Goal: Navigation & Orientation: Find specific page/section

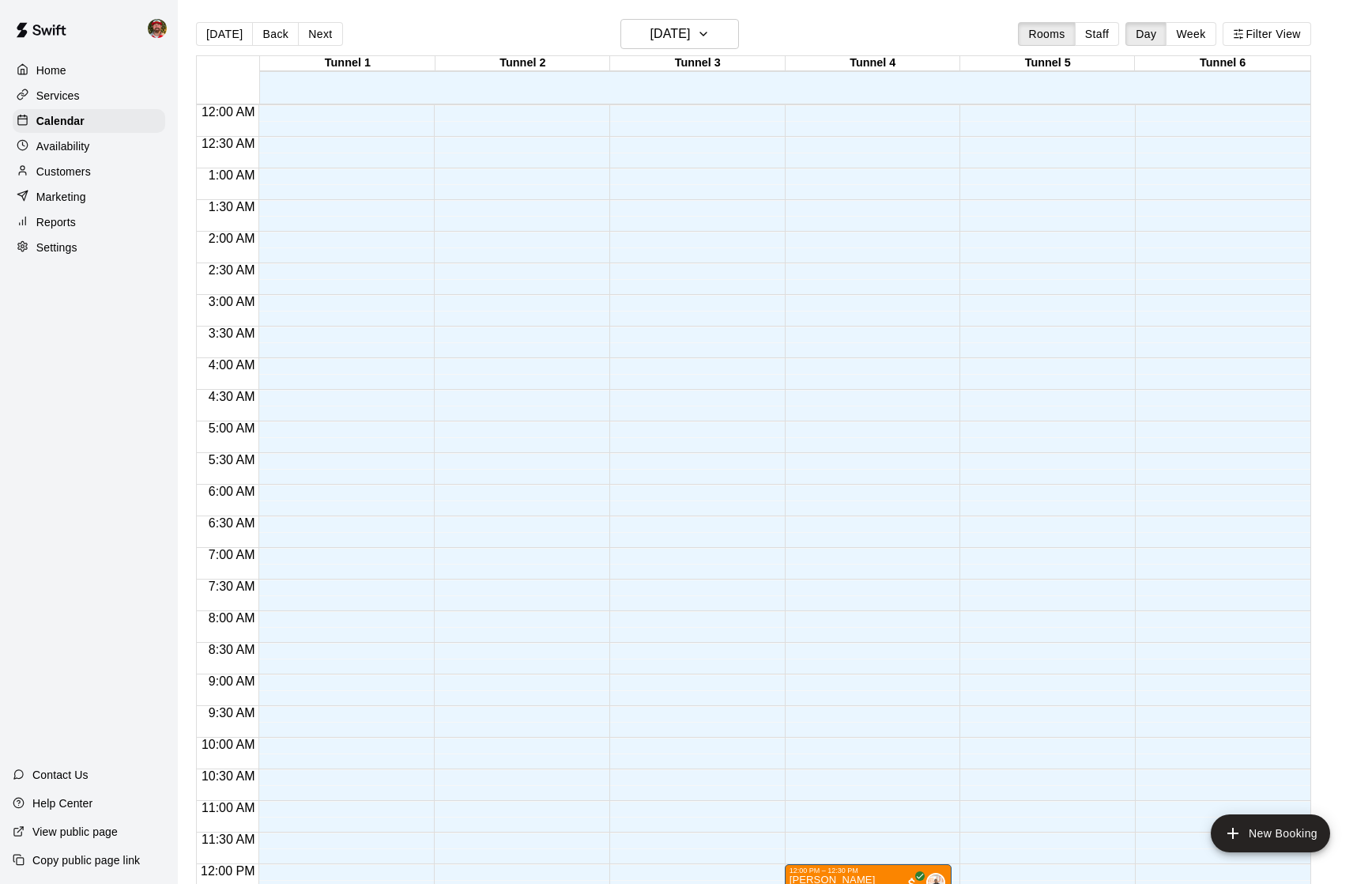
scroll to position [674, 0]
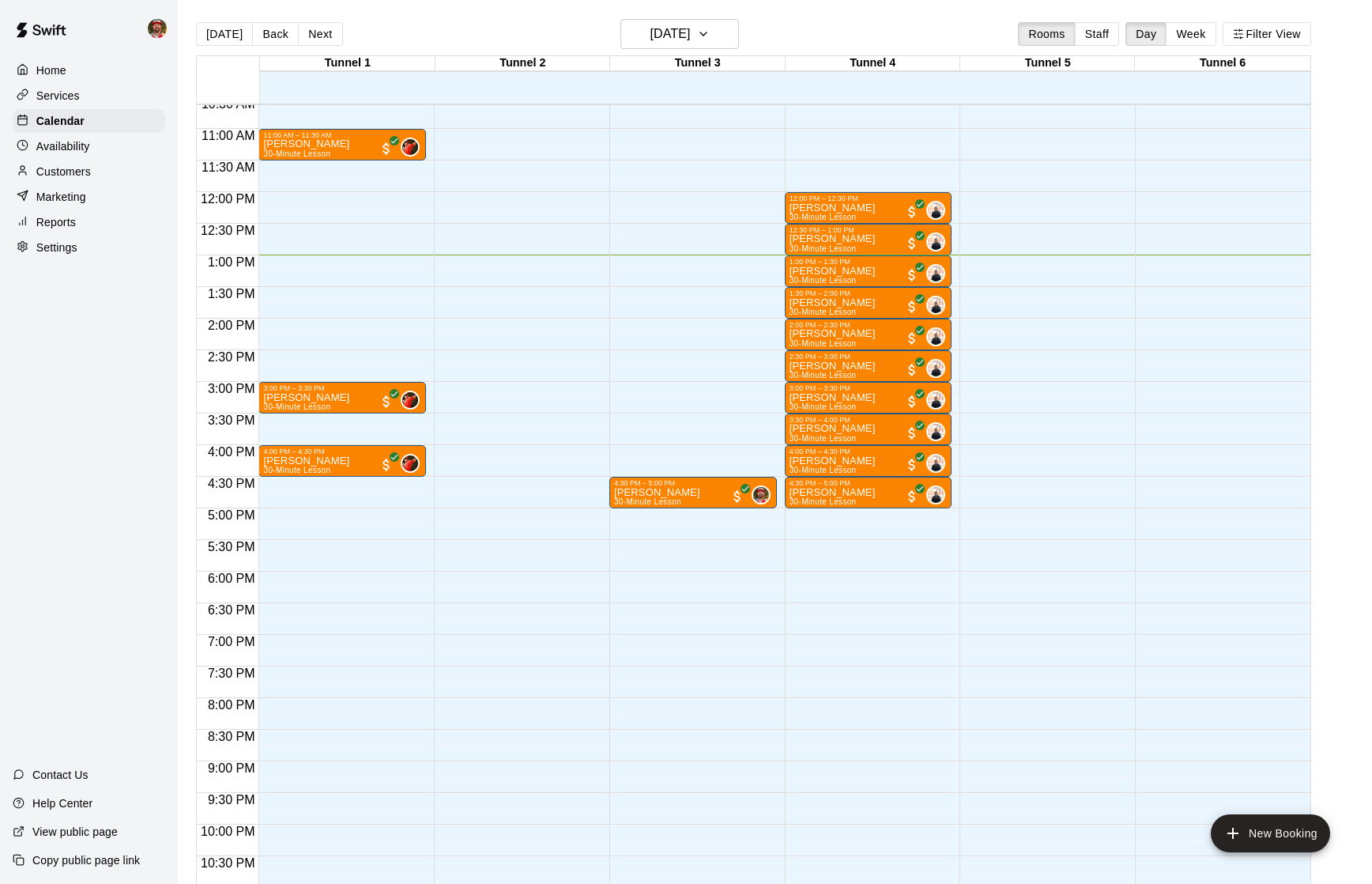
scroll to position [670, 0]
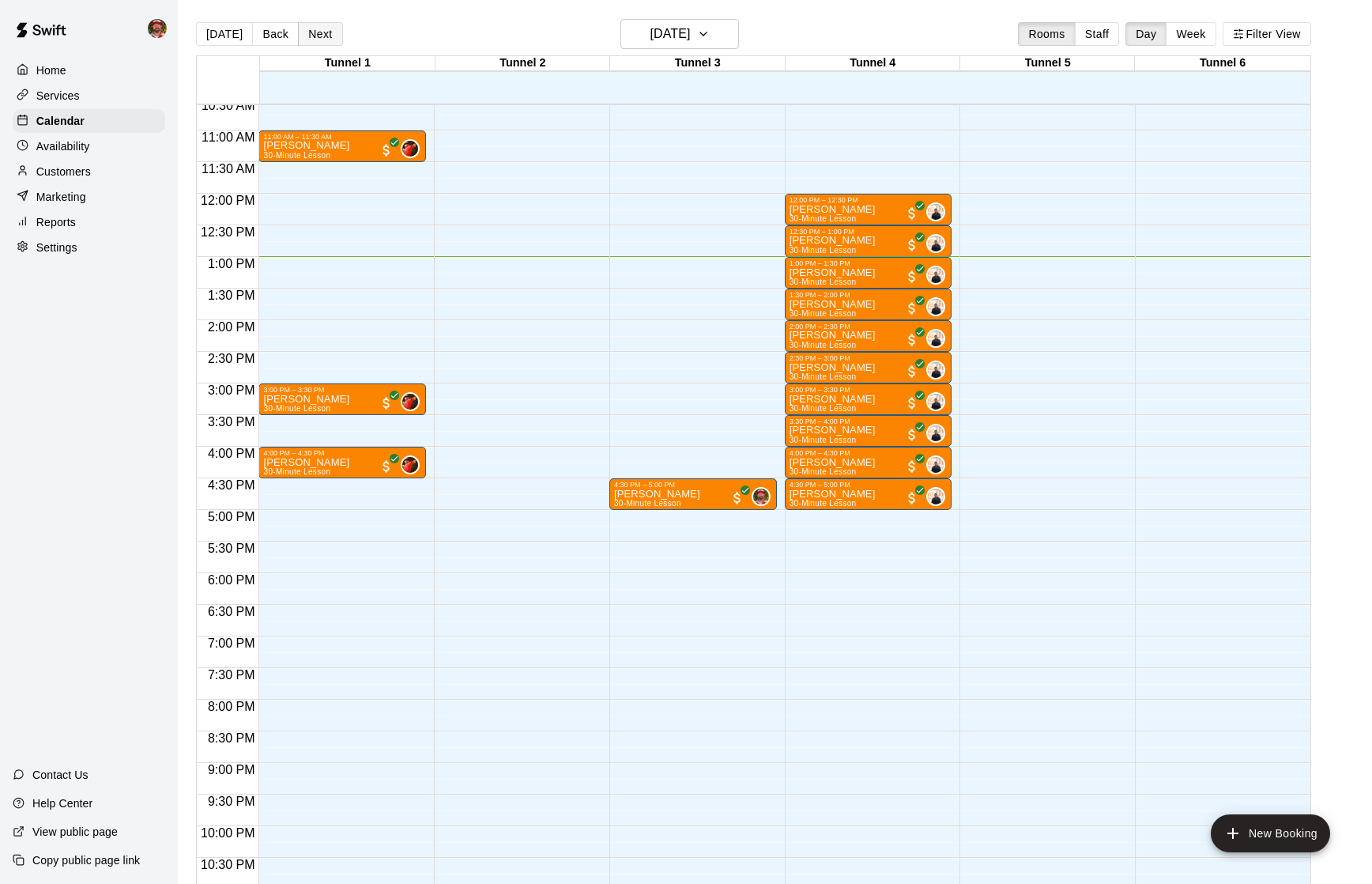
click at [320, 40] on button "Next" at bounding box center [320, 34] width 44 height 24
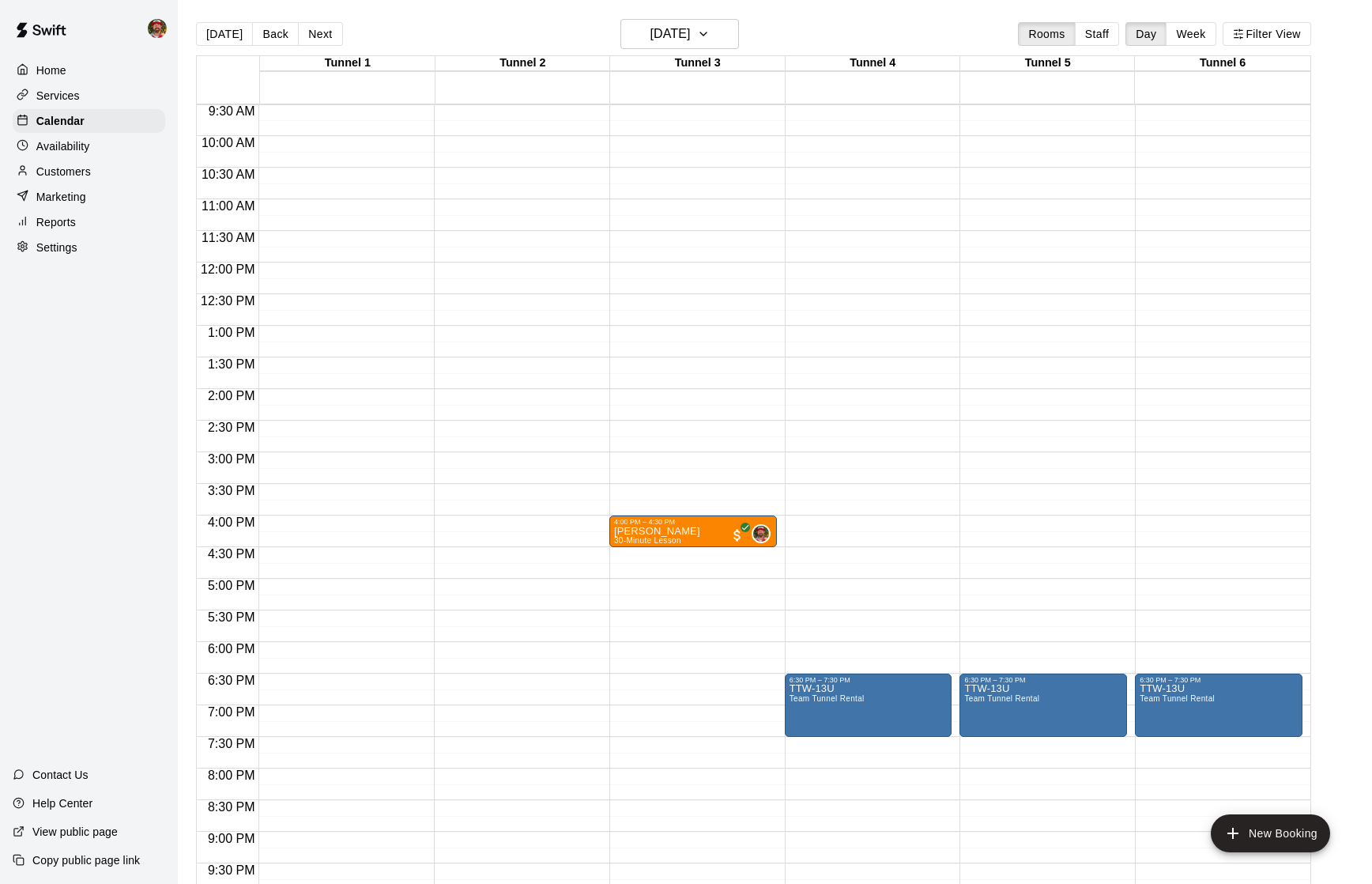
scroll to position [602, 0]
click at [260, 36] on button "Back" at bounding box center [275, 34] width 47 height 24
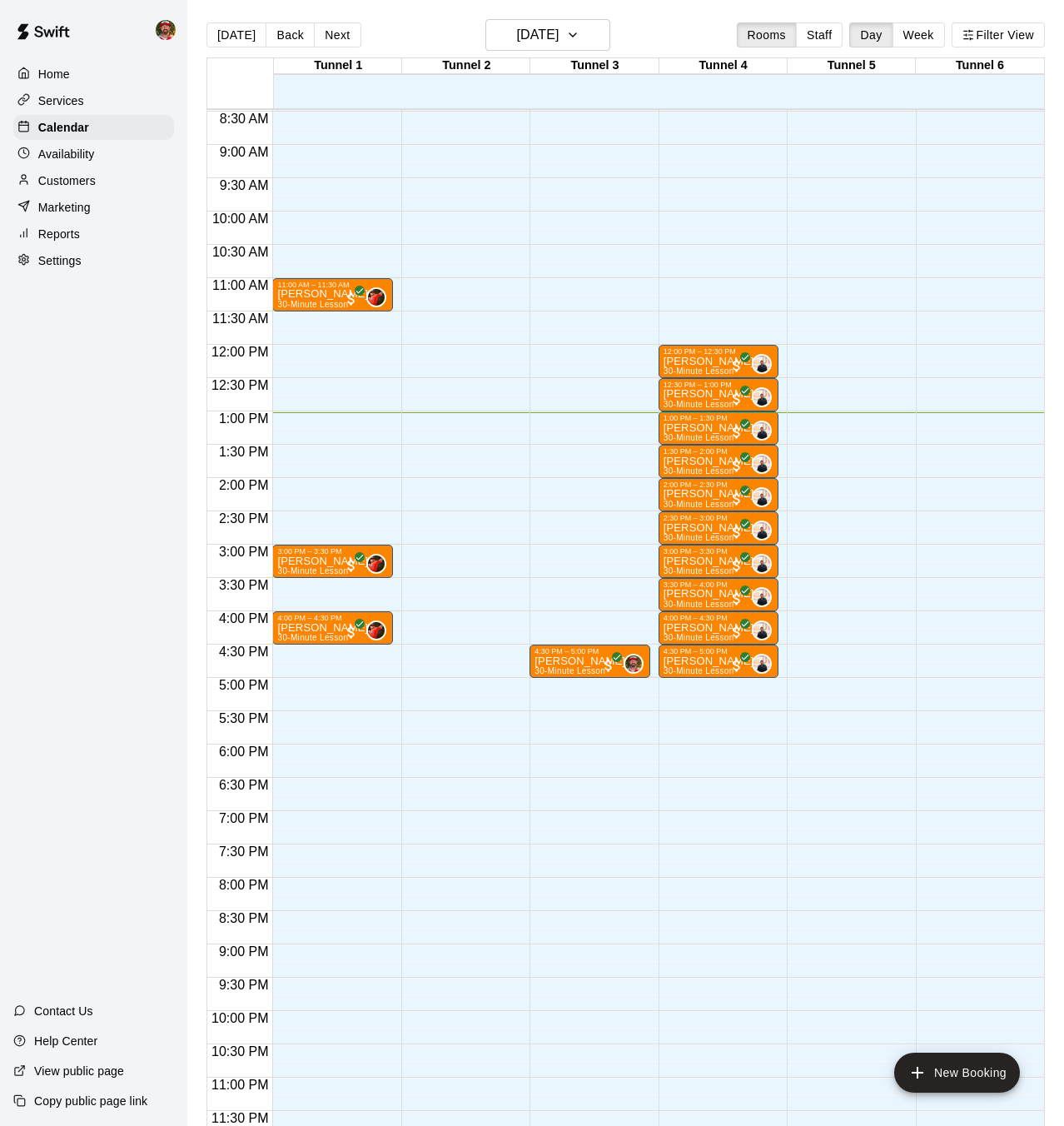
scroll to position [558, 0]
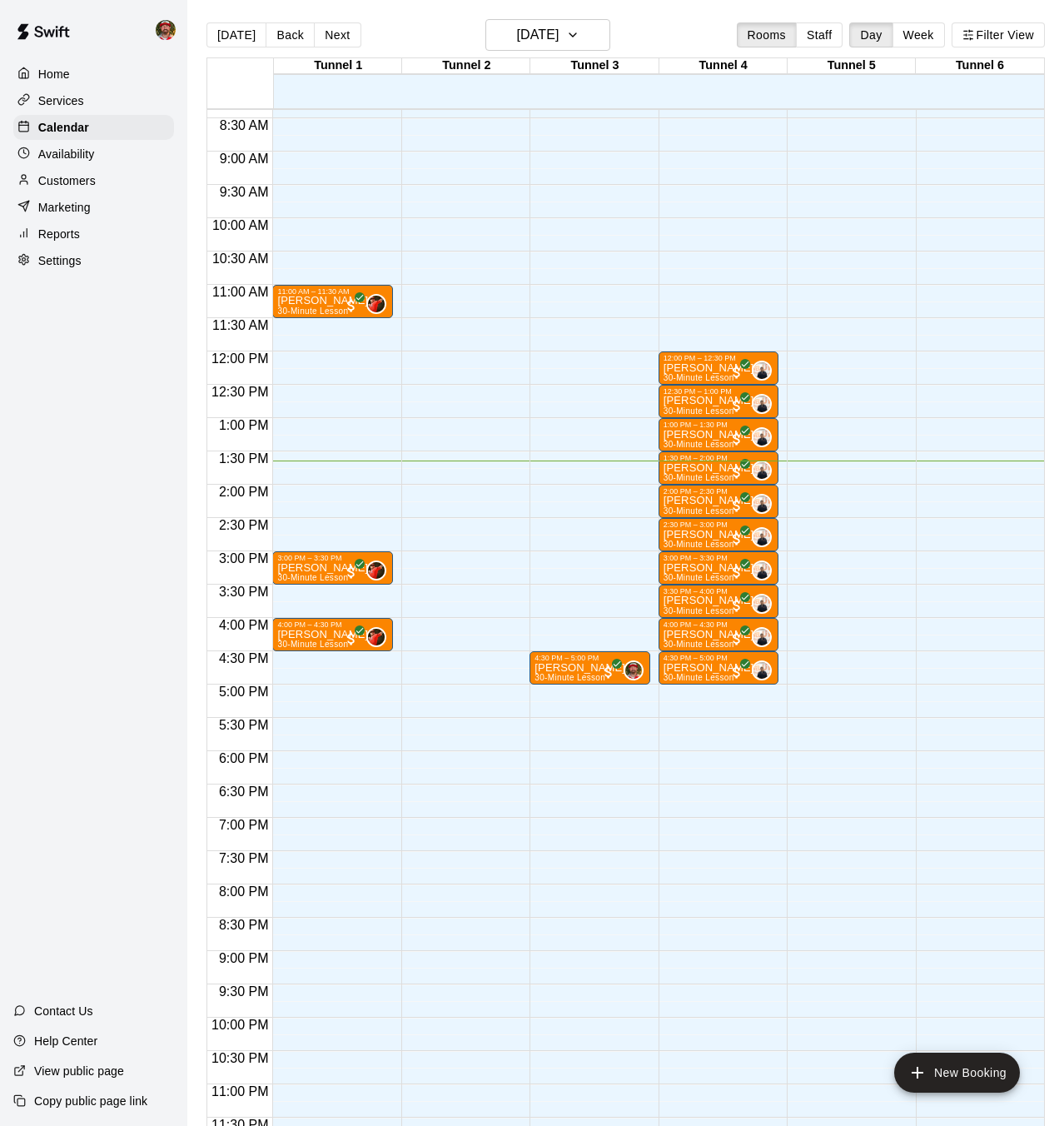
click at [62, 157] on p "Availability" at bounding box center [67, 154] width 57 height 17
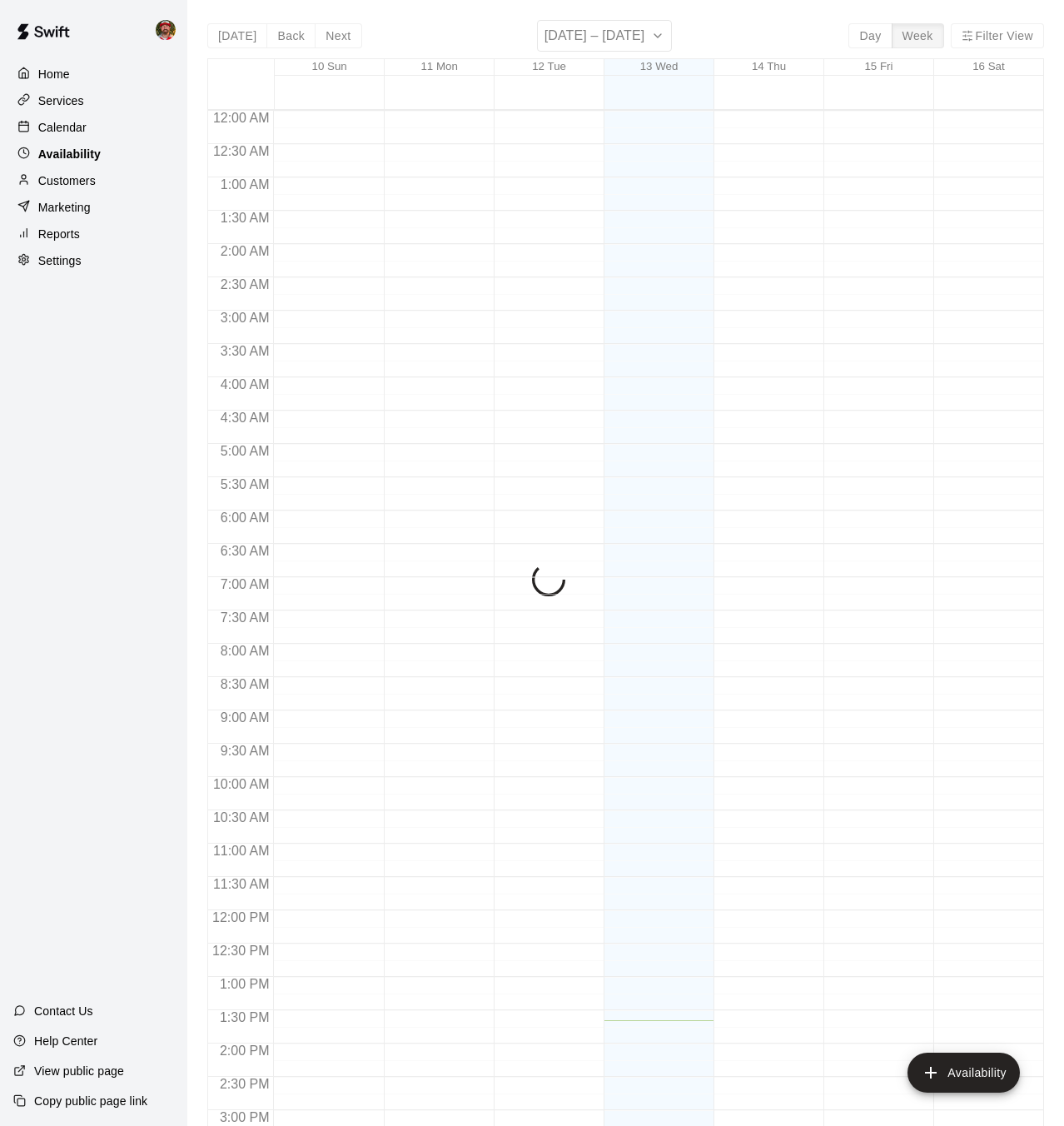
scroll to position [566, 0]
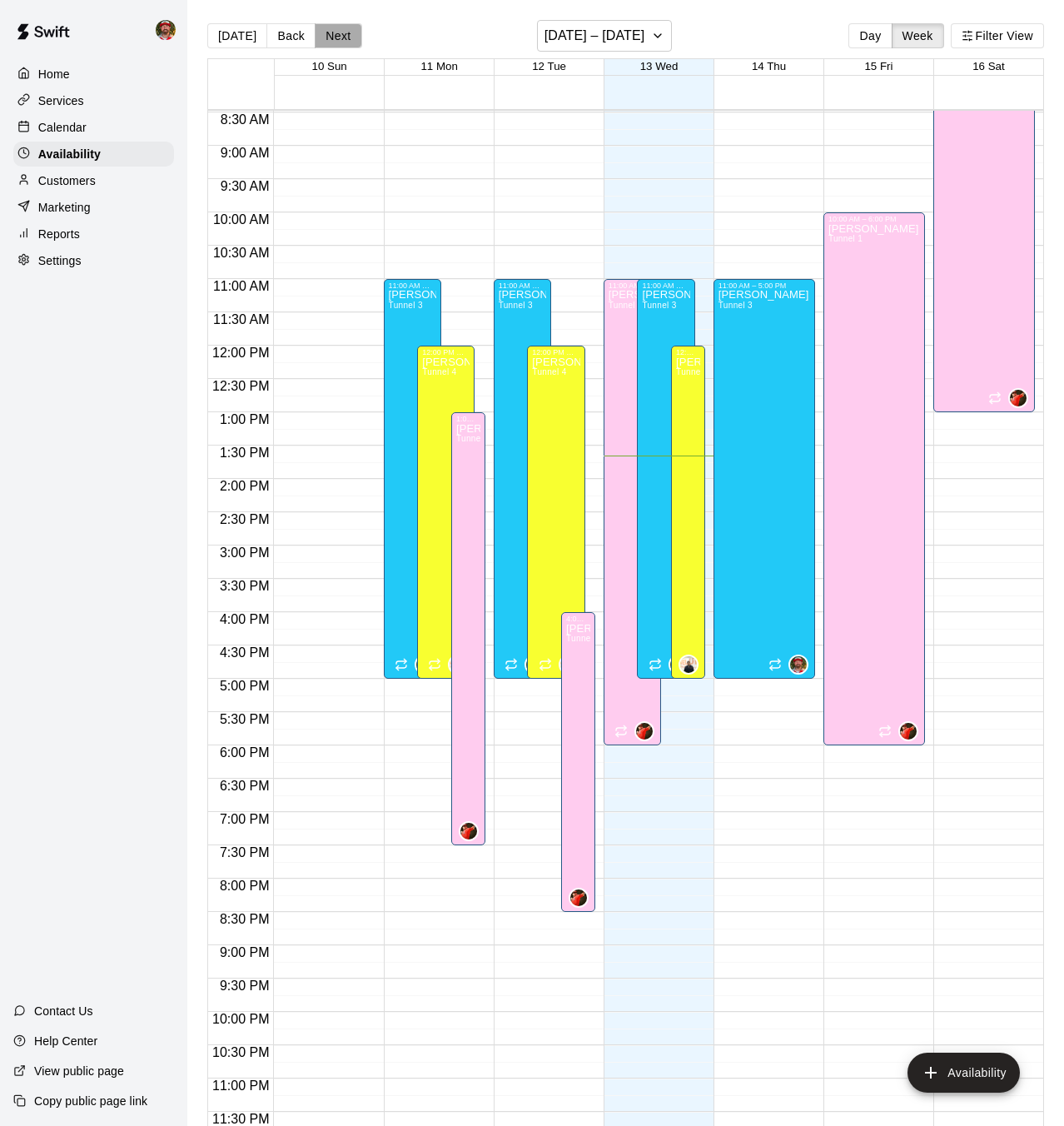
click at [340, 39] on button "Next" at bounding box center [339, 36] width 47 height 25
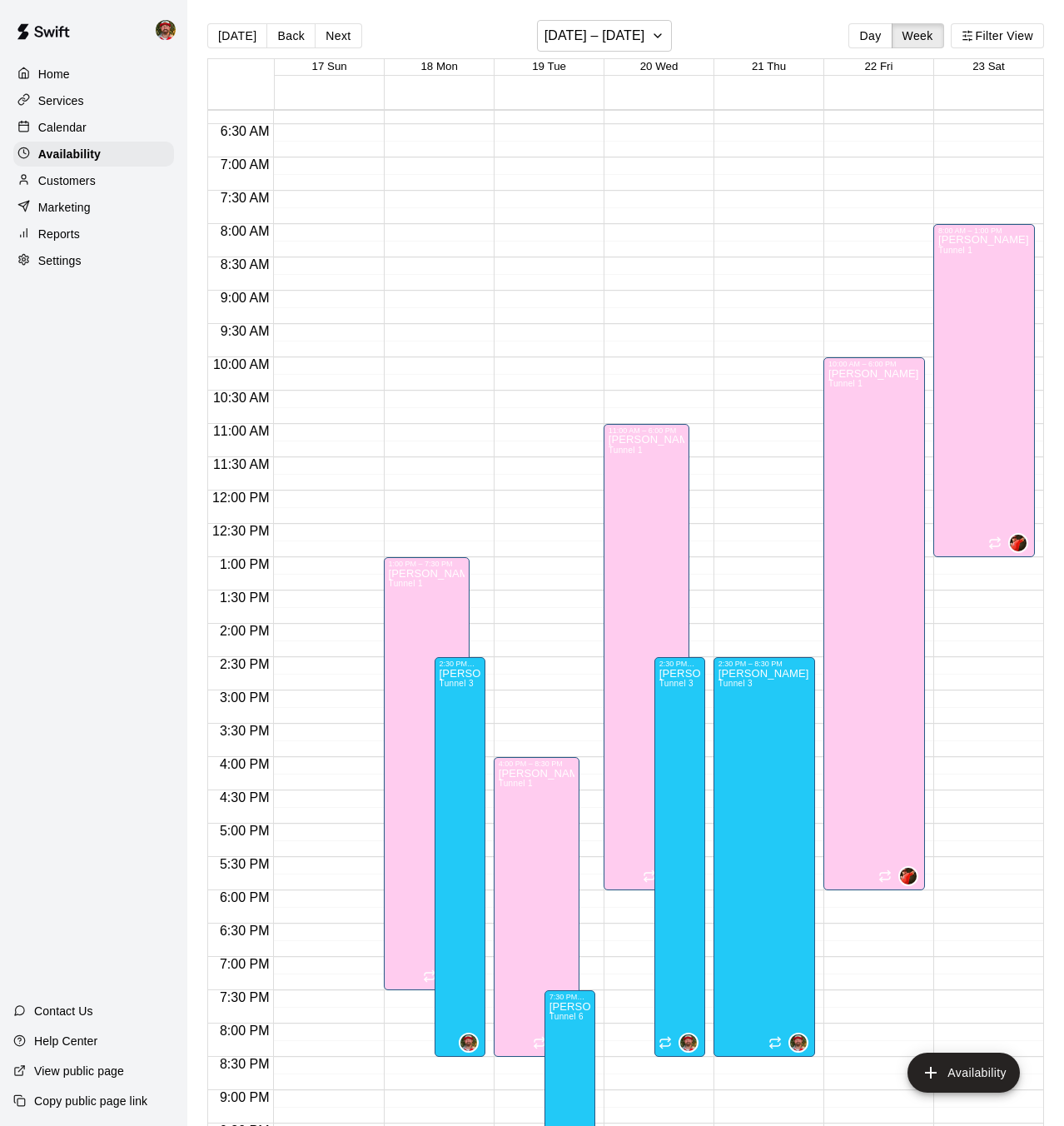
scroll to position [406, 0]
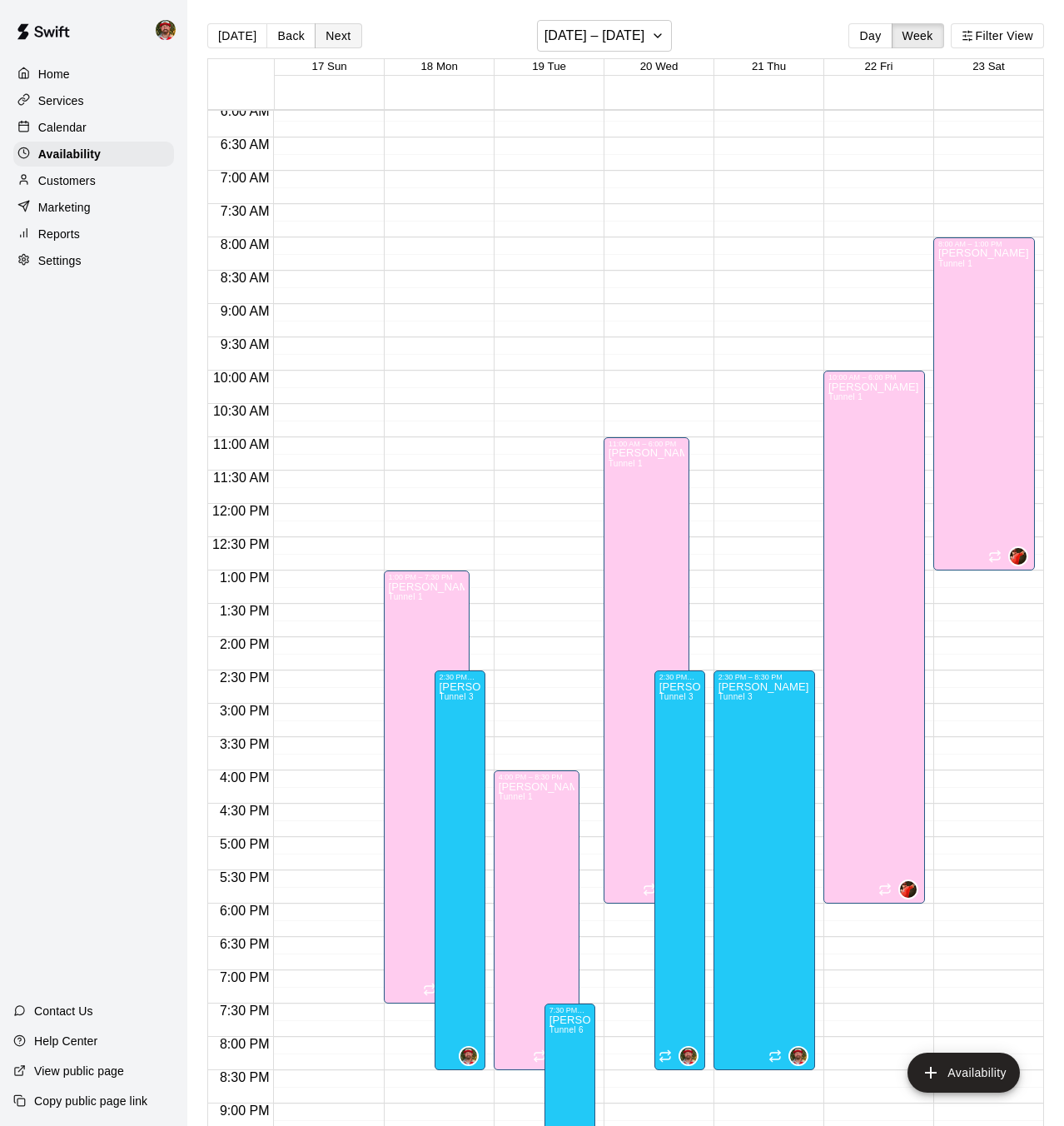
click at [336, 33] on button "Next" at bounding box center [339, 36] width 47 height 25
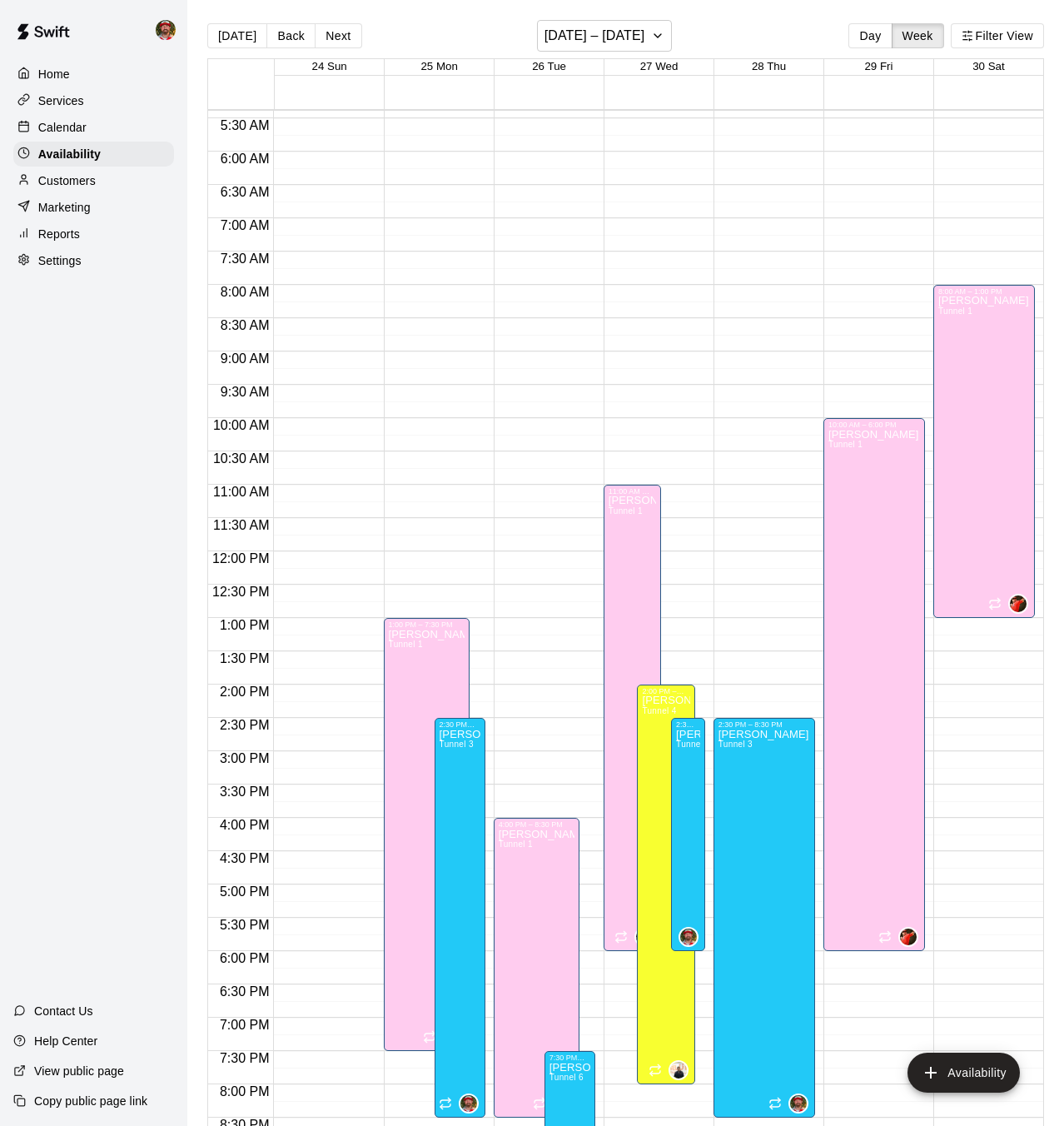
scroll to position [330, 0]
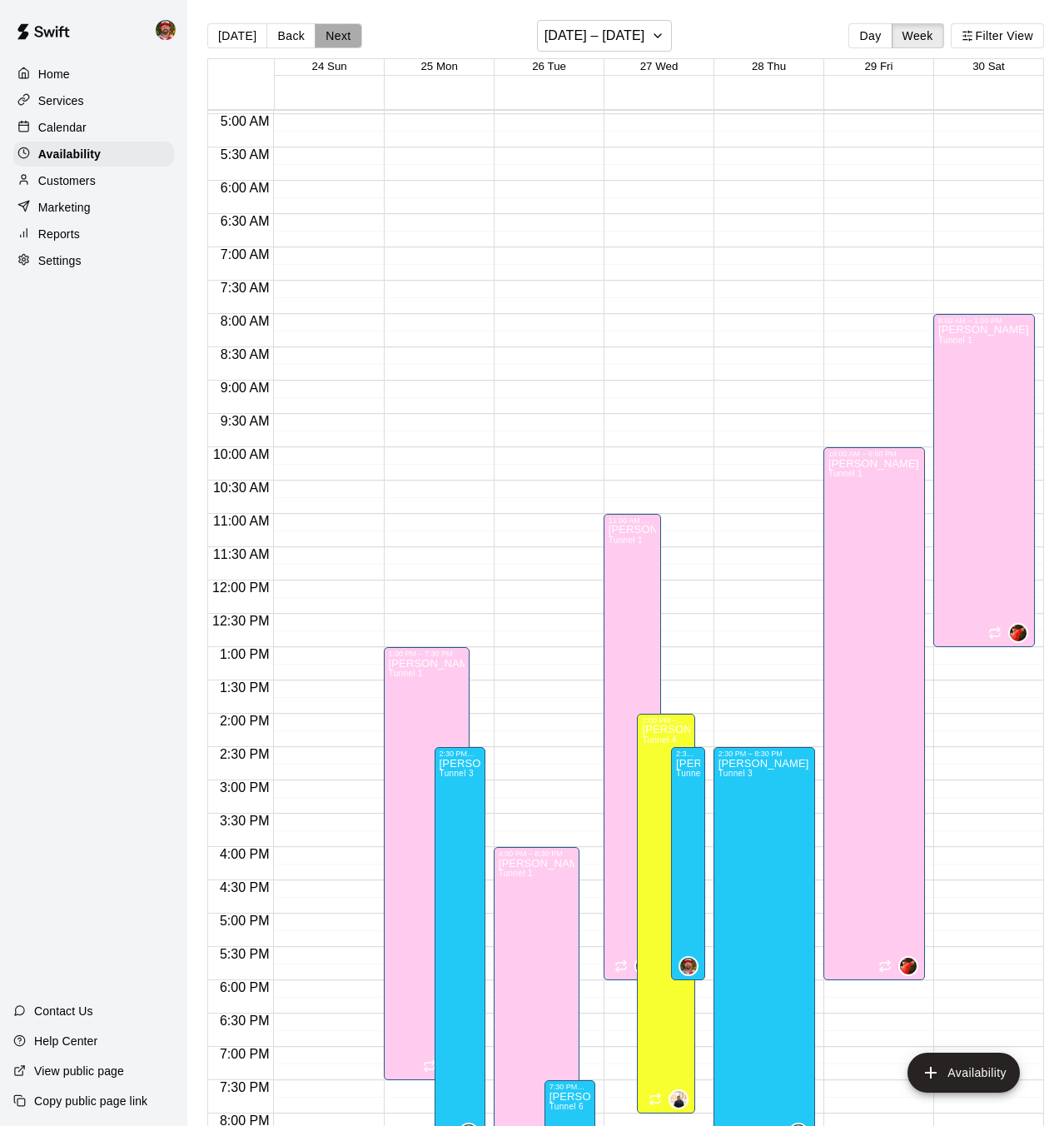
click at [334, 38] on button "Next" at bounding box center [339, 36] width 47 height 25
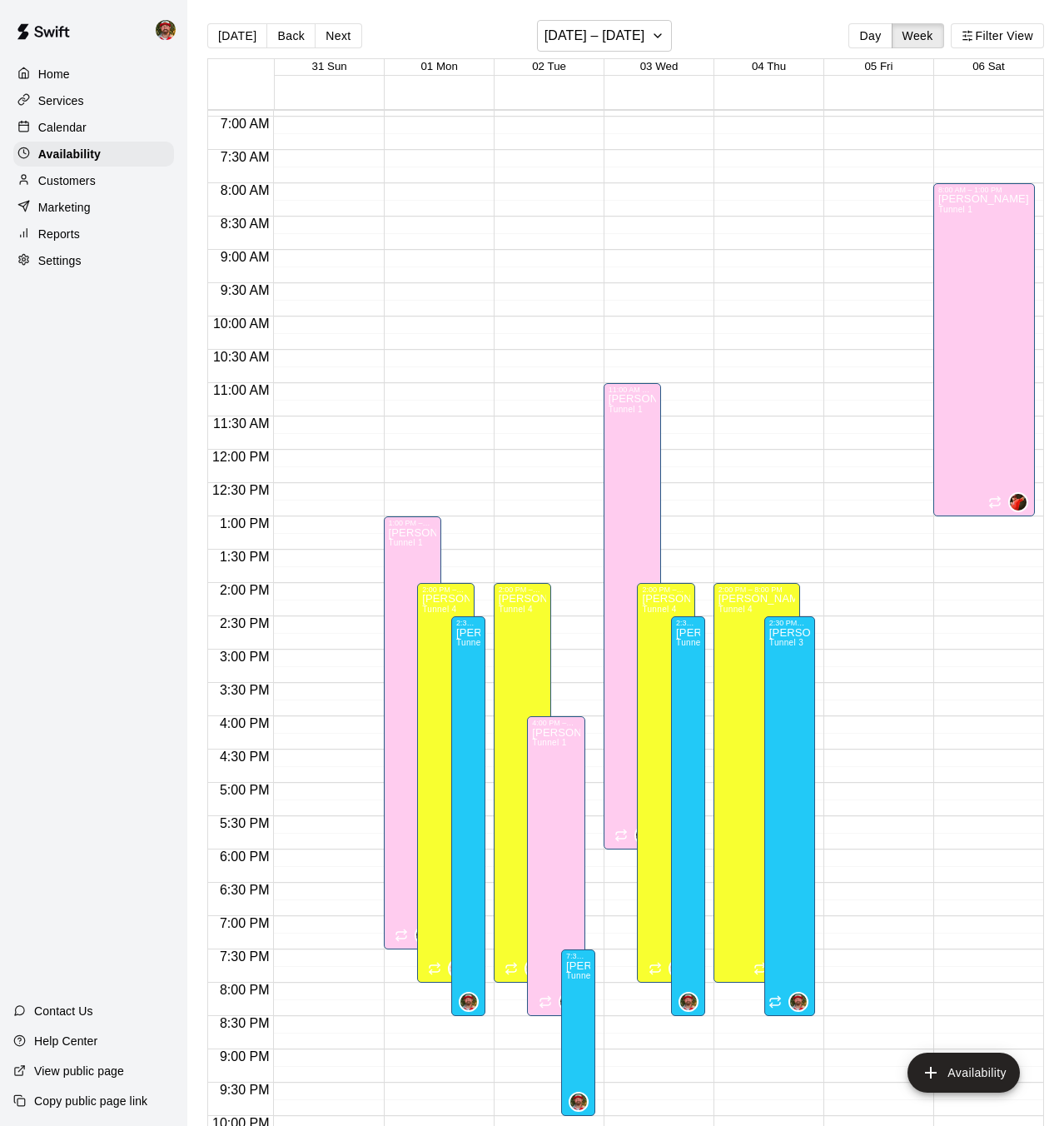
scroll to position [466, 0]
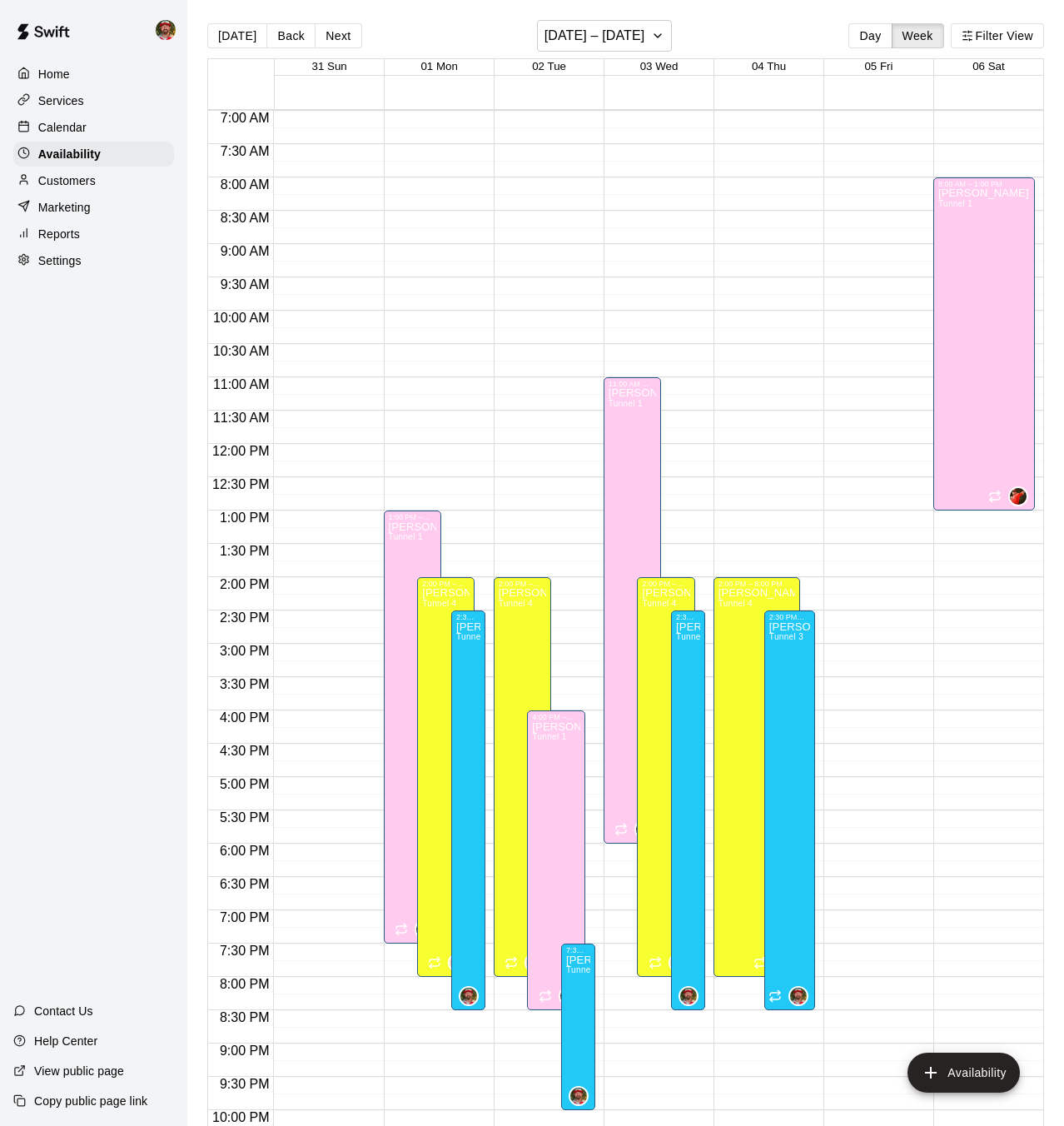
click at [59, 128] on p "Calendar" at bounding box center [63, 128] width 48 height 17
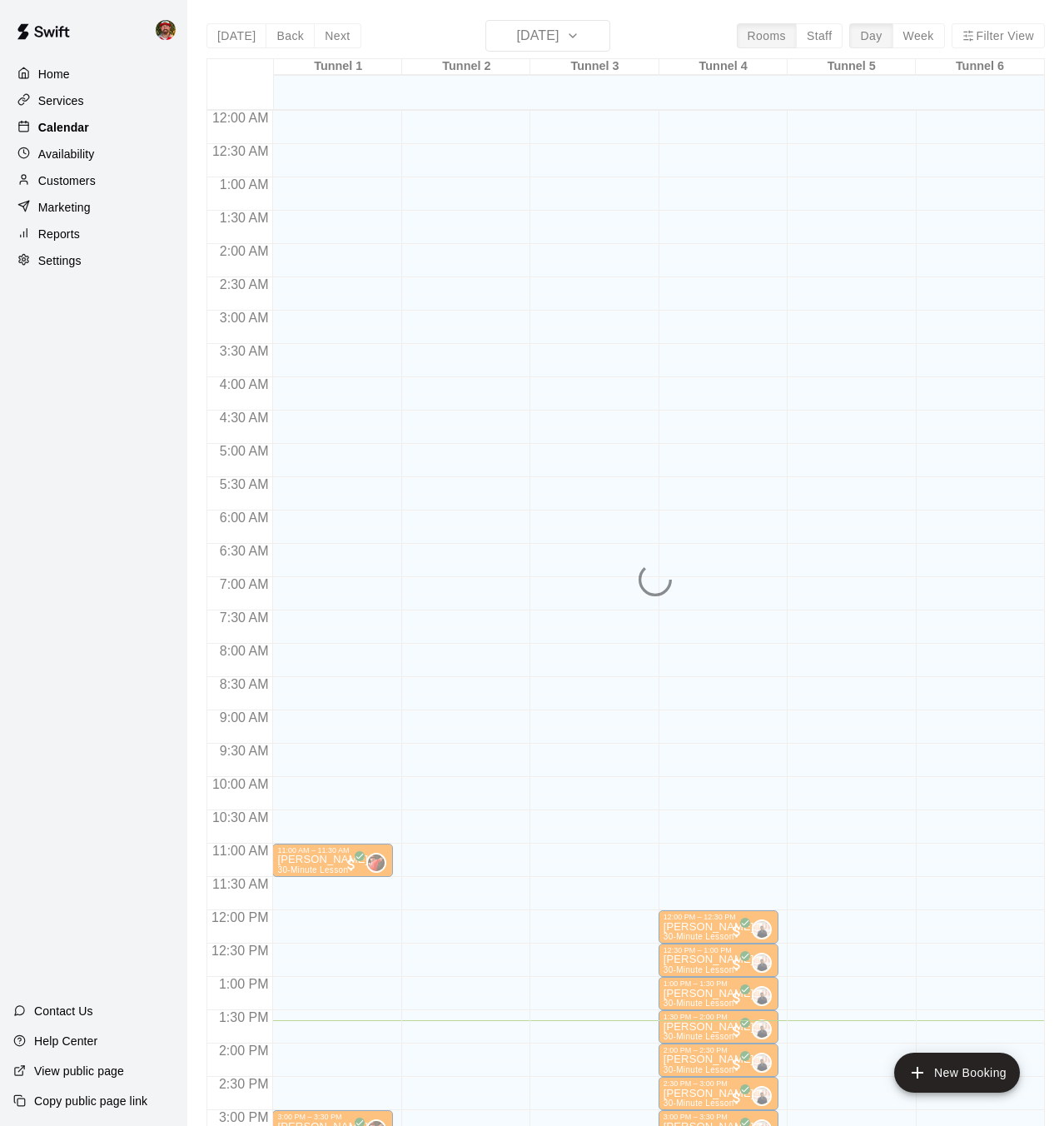
scroll to position [515, 0]
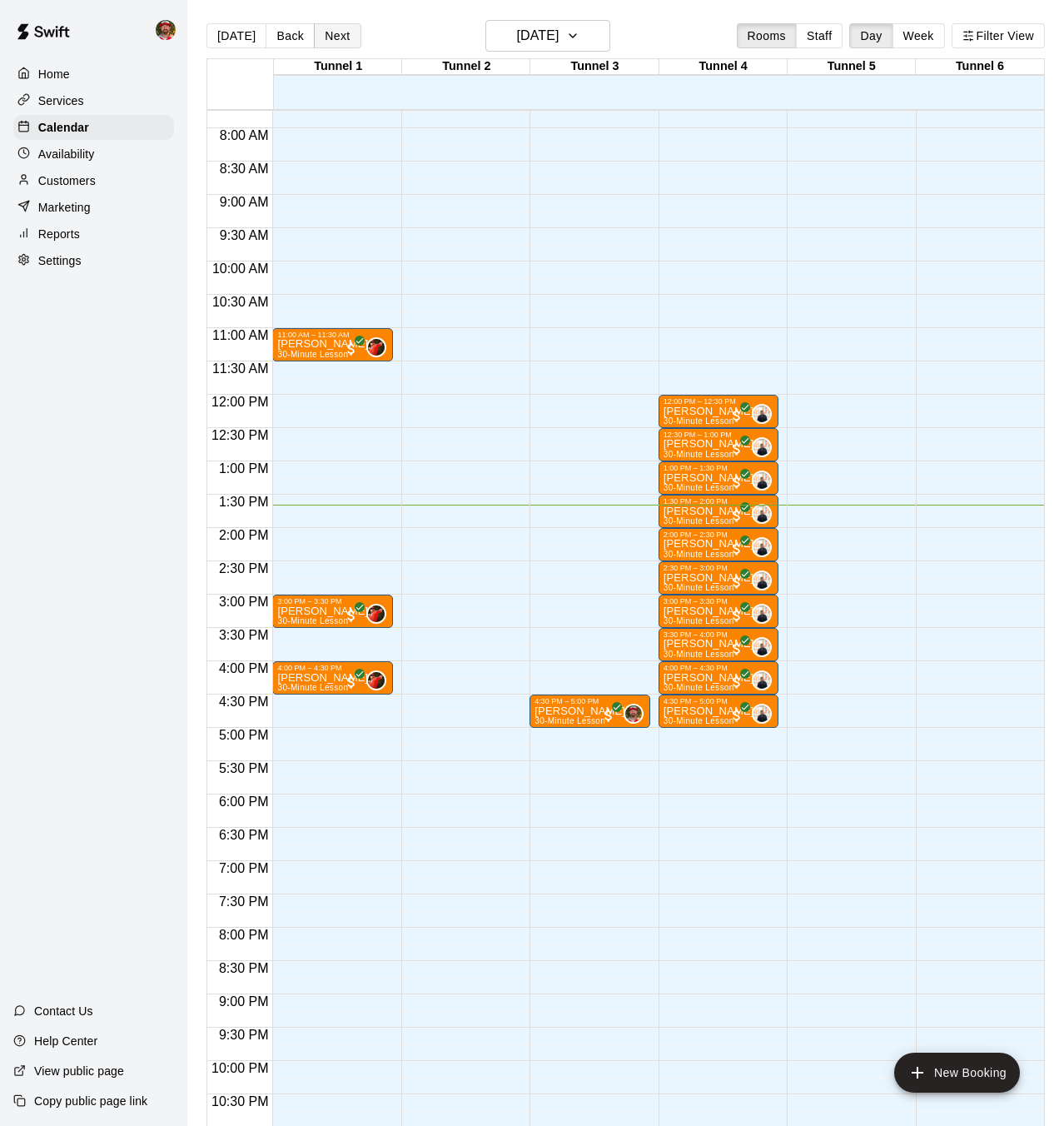
click at [337, 38] on button "Next" at bounding box center [338, 36] width 47 height 25
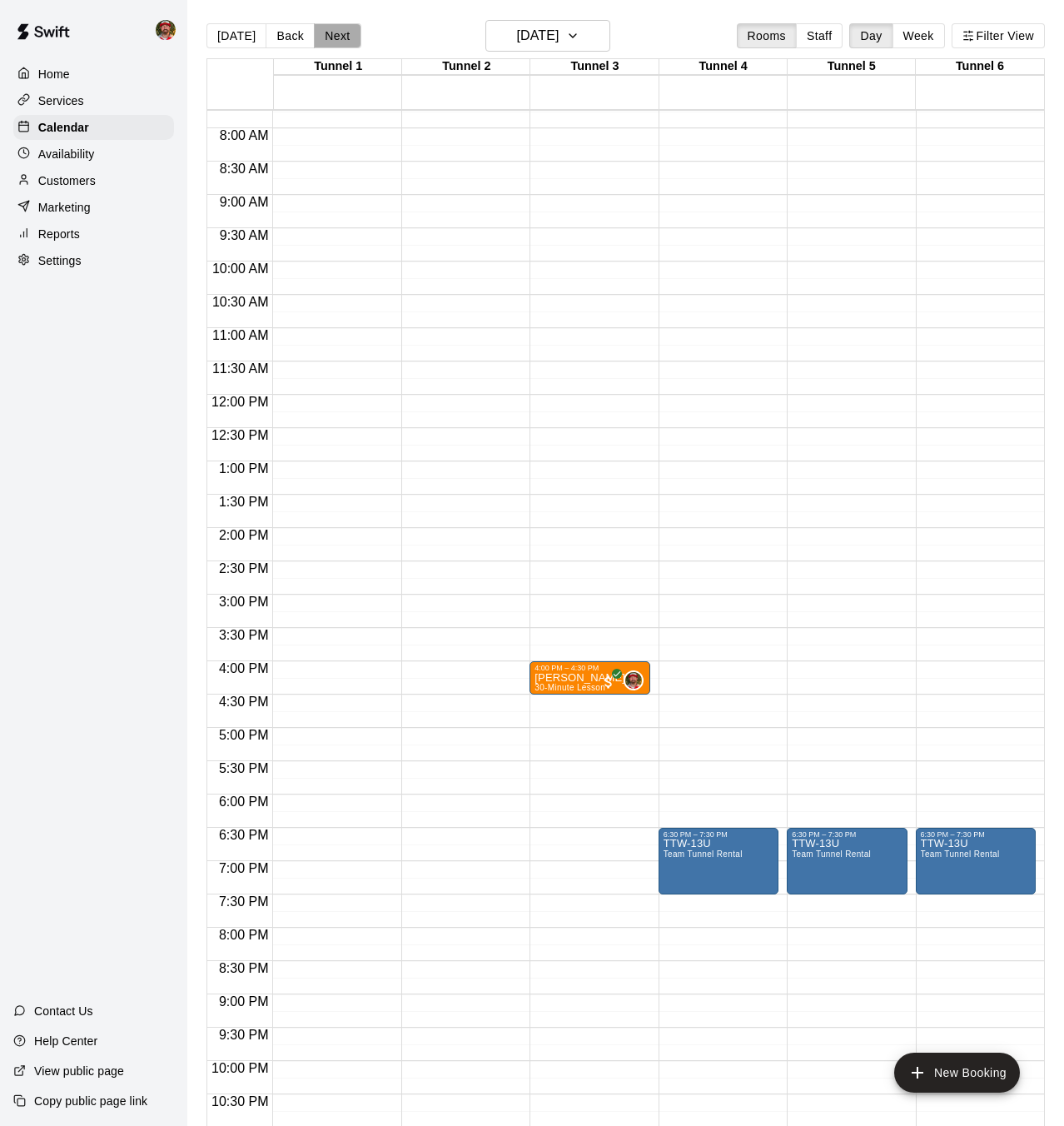
click at [337, 38] on button "Next" at bounding box center [338, 36] width 47 height 25
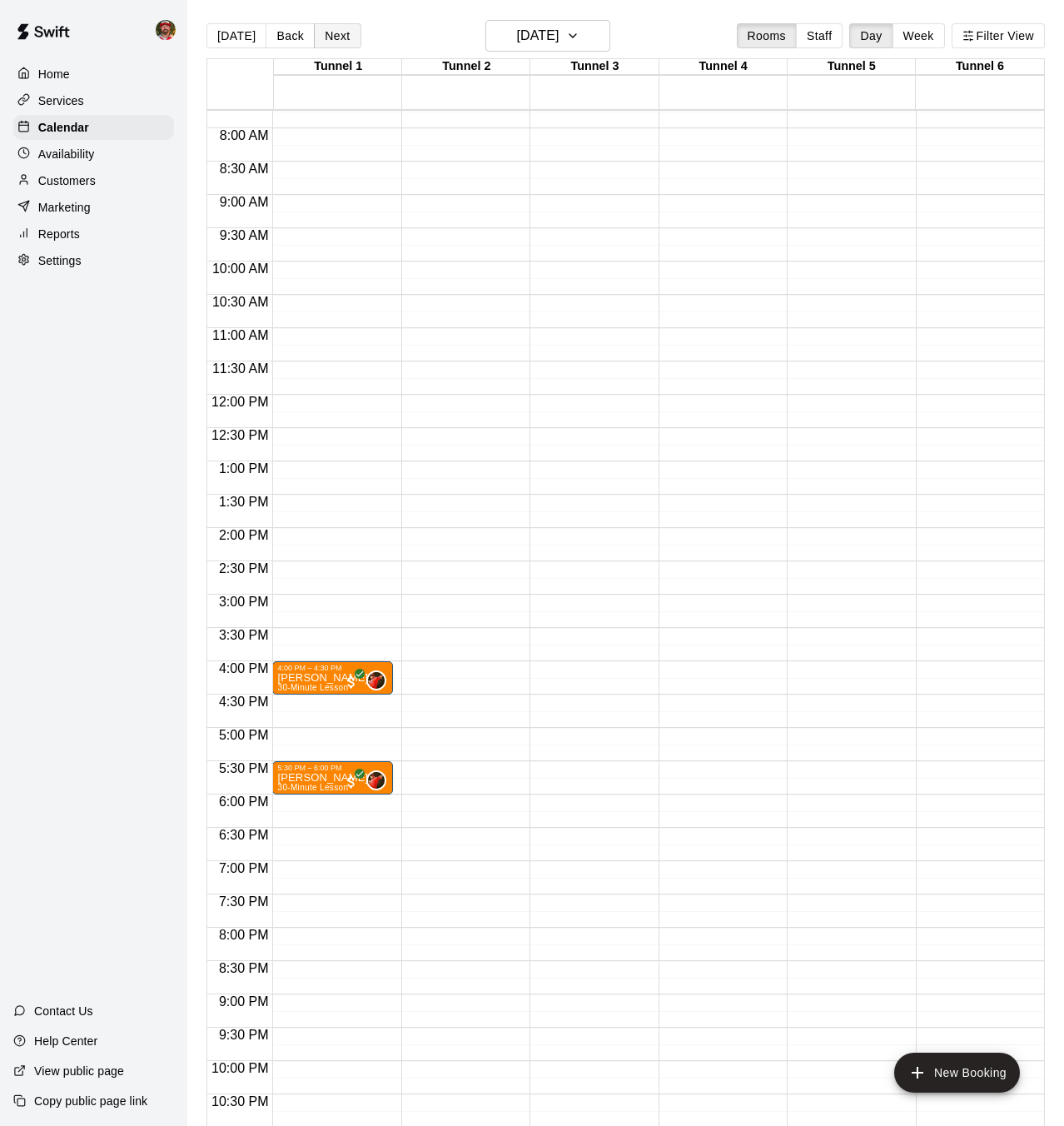
click at [337, 38] on button "Next" at bounding box center [338, 36] width 47 height 25
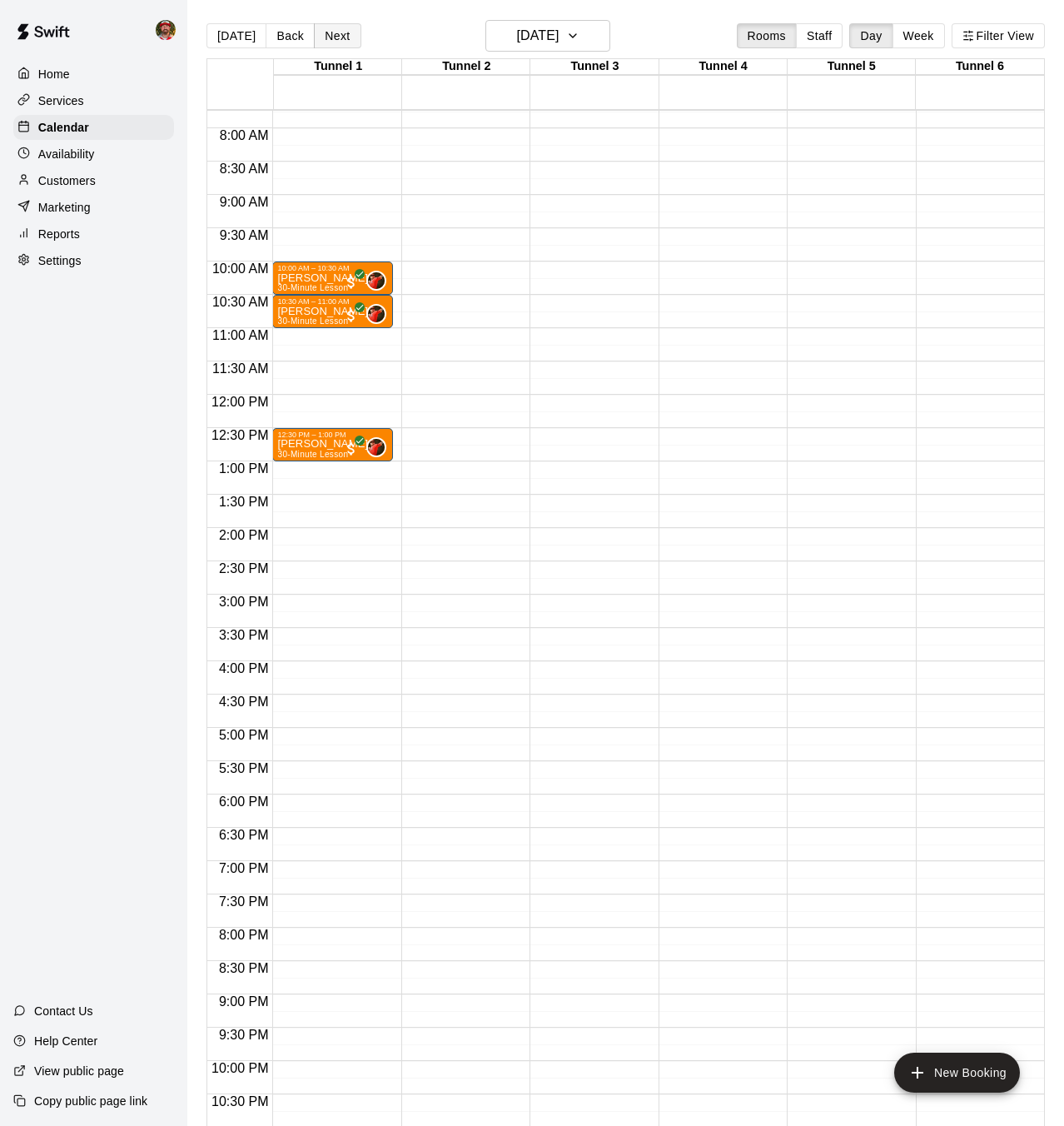
click at [337, 38] on button "Next" at bounding box center [338, 36] width 47 height 25
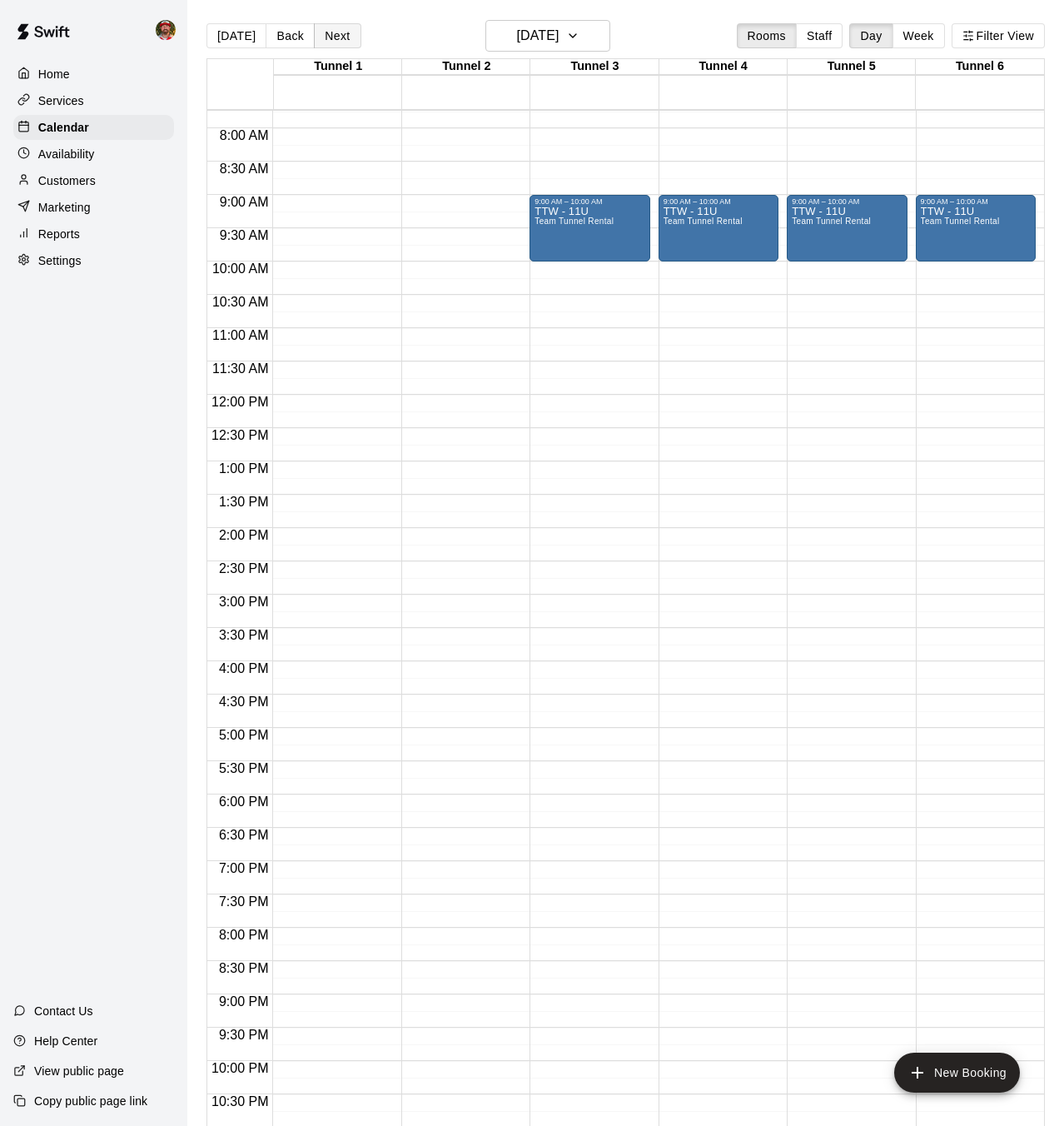
click at [337, 38] on button "Next" at bounding box center [338, 36] width 47 height 25
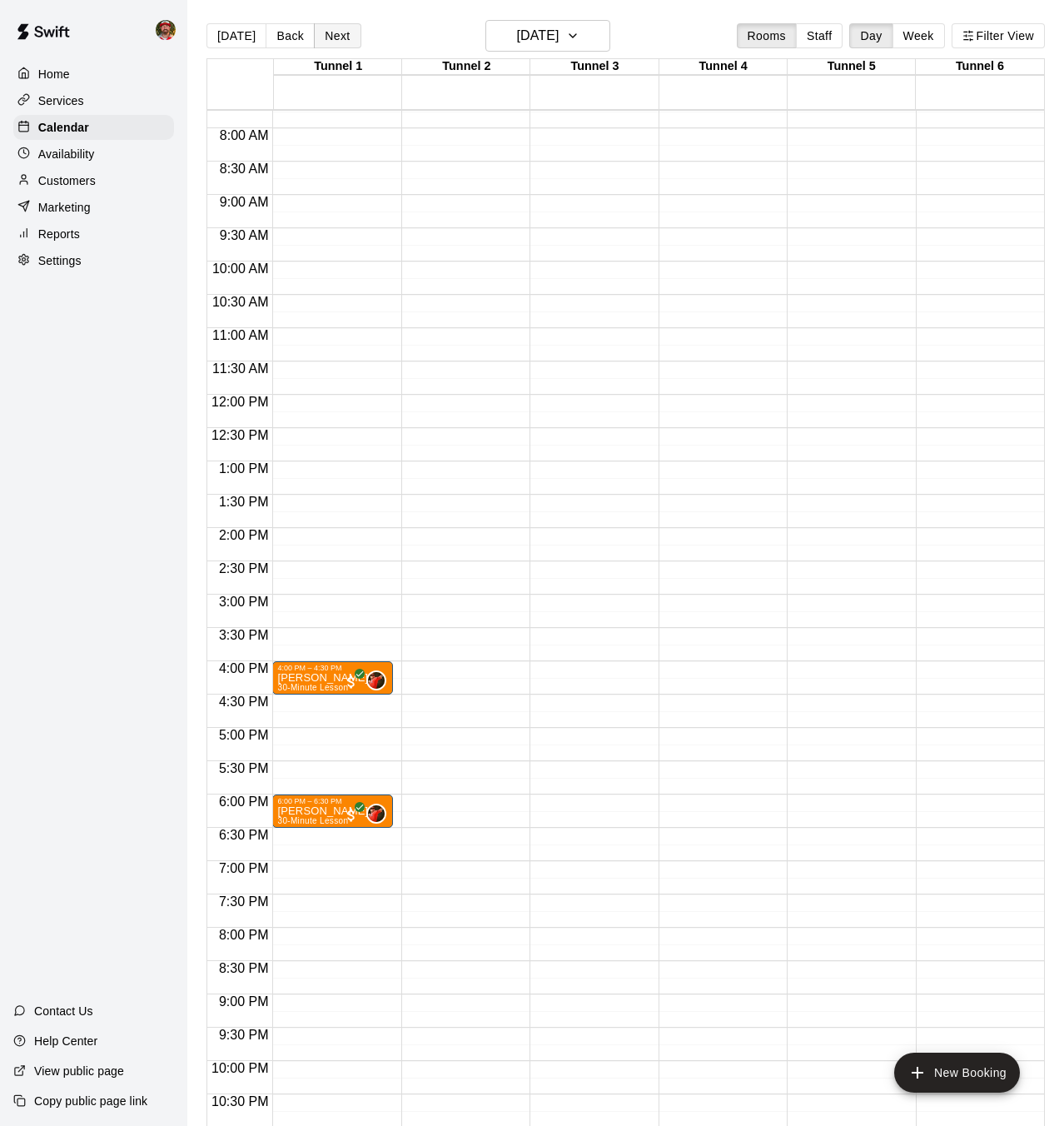
click at [337, 38] on button "Next" at bounding box center [338, 36] width 47 height 25
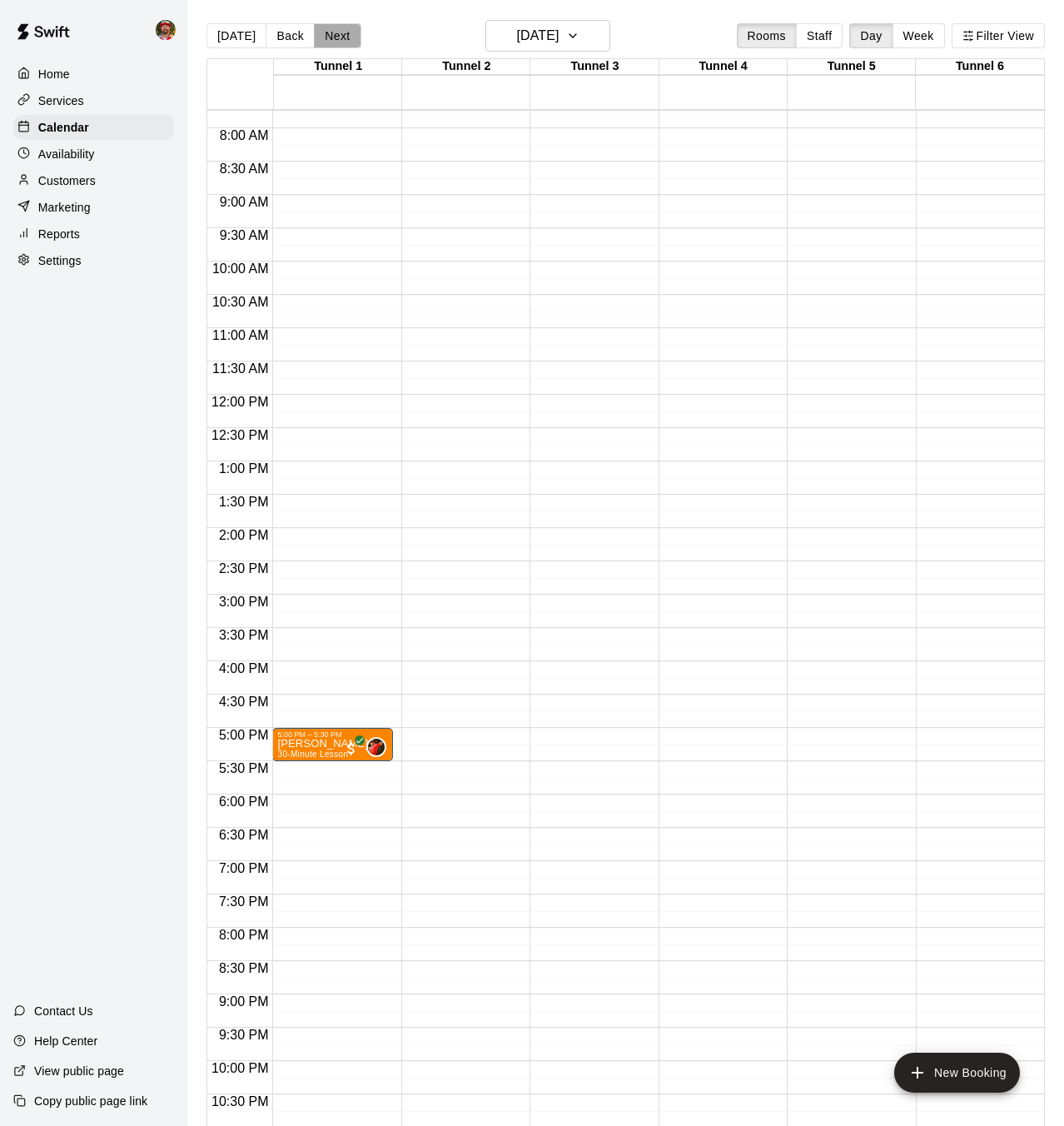
click at [337, 38] on button "Next" at bounding box center [338, 36] width 47 height 25
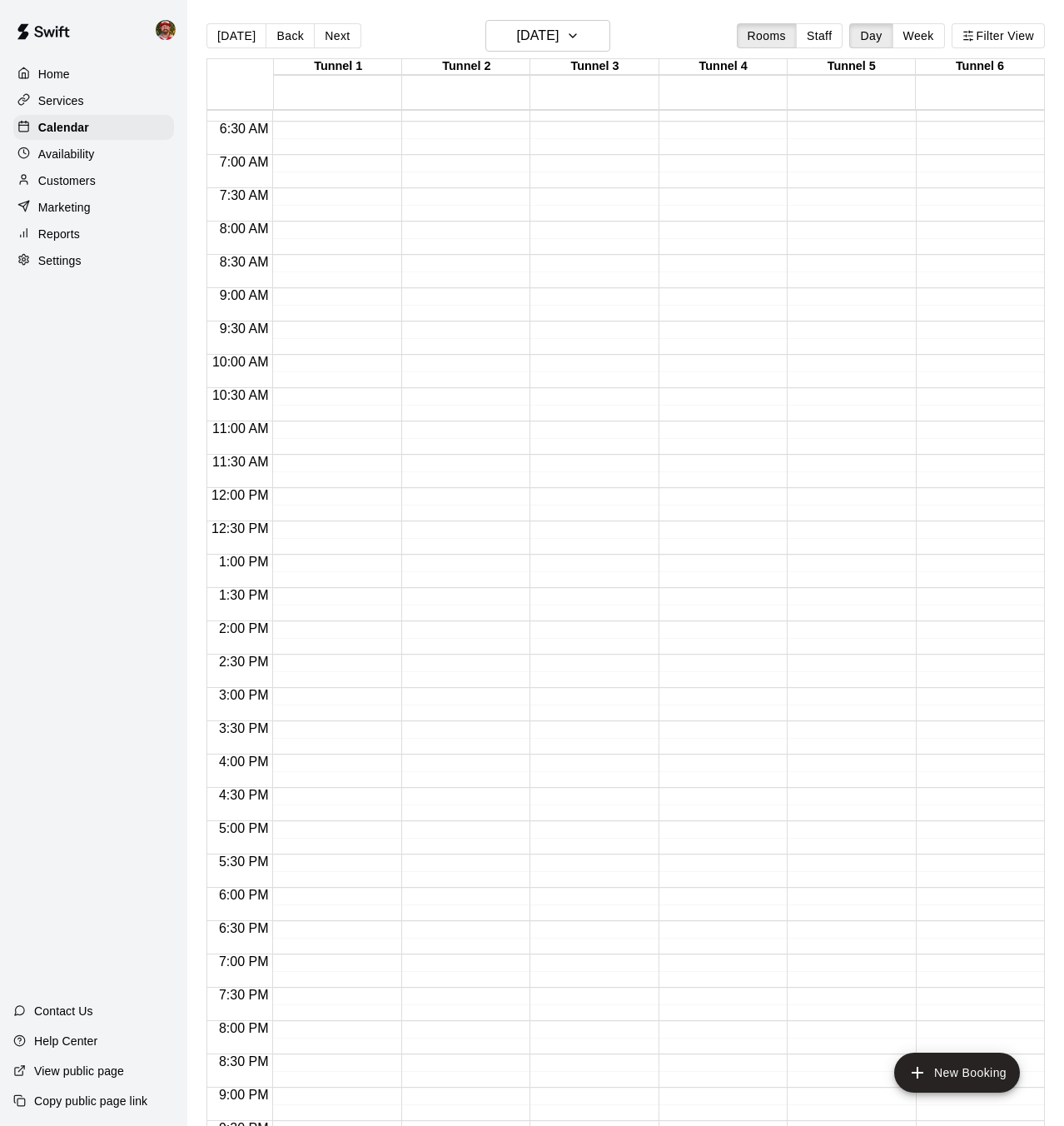
scroll to position [415, 0]
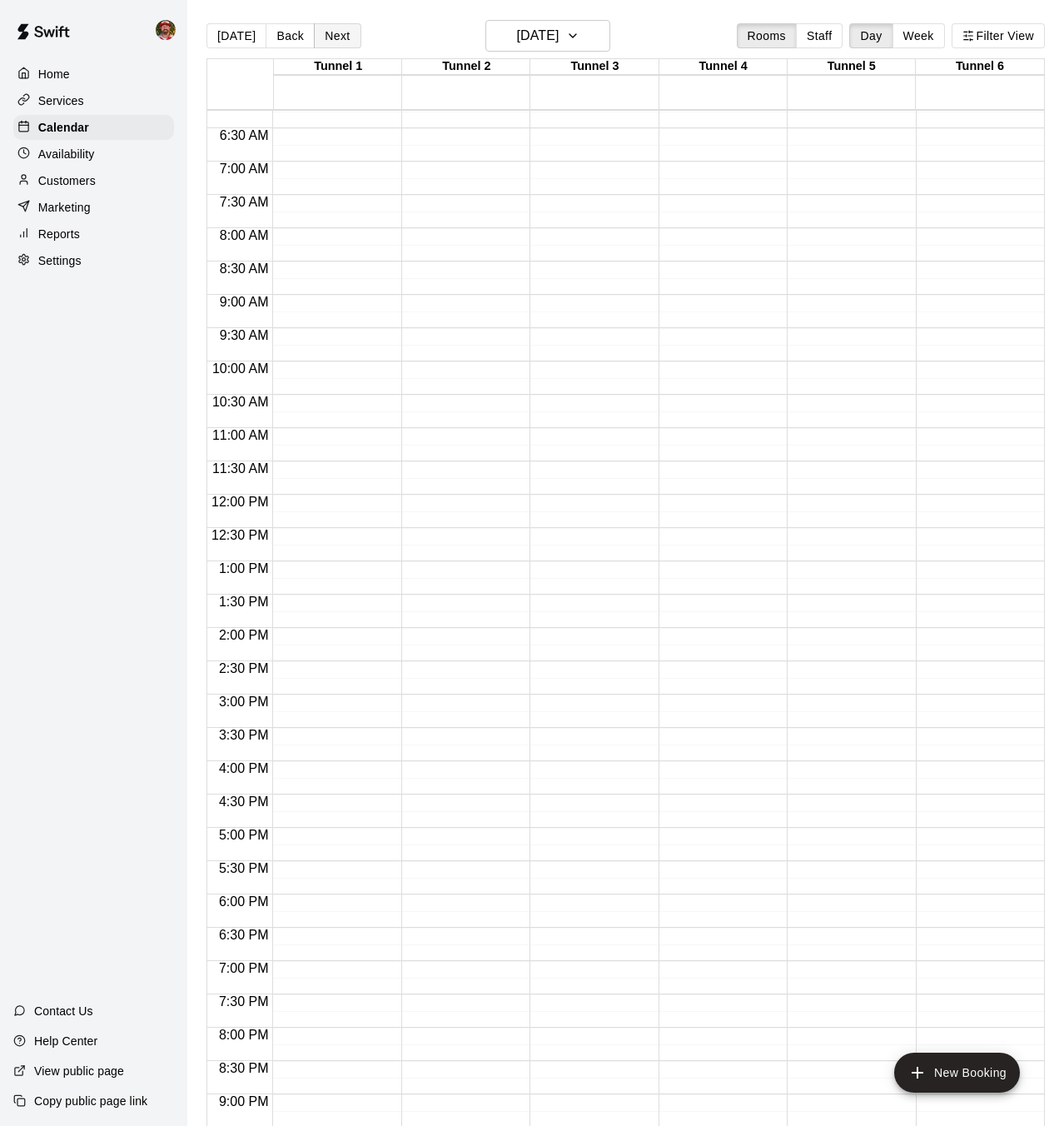
click at [336, 39] on button "Next" at bounding box center [338, 36] width 47 height 25
click at [231, 34] on button "[DATE]" at bounding box center [237, 36] width 60 height 25
